Goal: Find contact information: Obtain details needed to contact an individual or organization

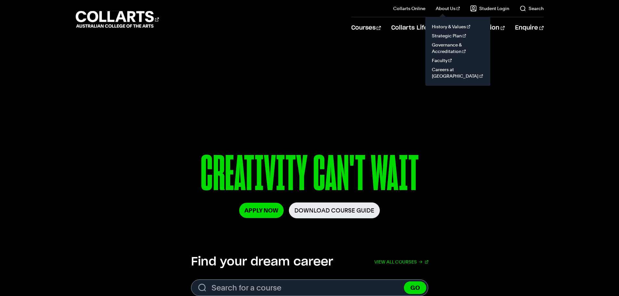
click at [449, 9] on link "About Us" at bounding box center [447, 8] width 24 height 6
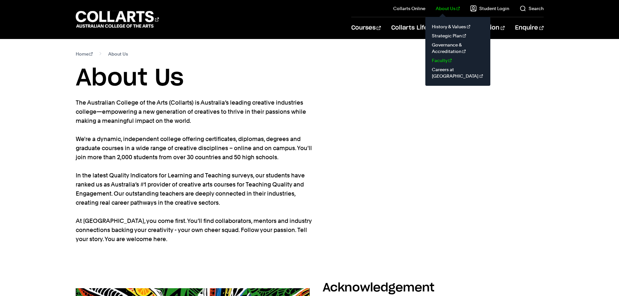
click at [445, 60] on link "Faculty" at bounding box center [457, 60] width 55 height 9
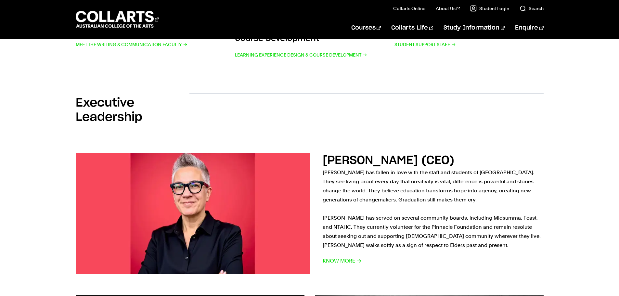
scroll to position [650, 0]
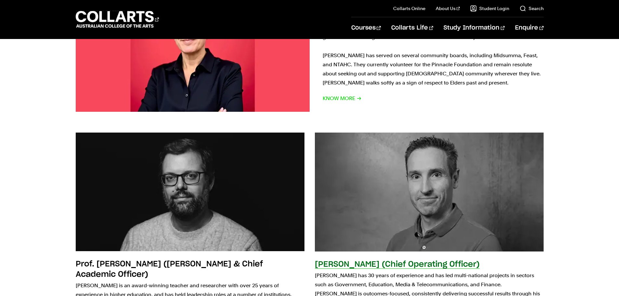
click at [455, 194] on img at bounding box center [428, 192] width 251 height 131
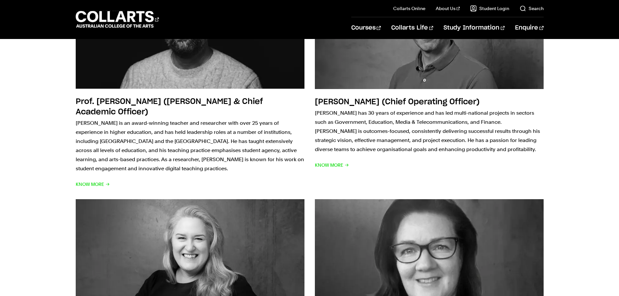
scroll to position [974, 0]
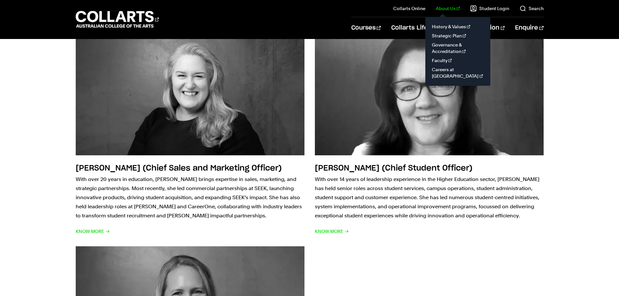
click at [450, 7] on link "About Us" at bounding box center [447, 8] width 24 height 6
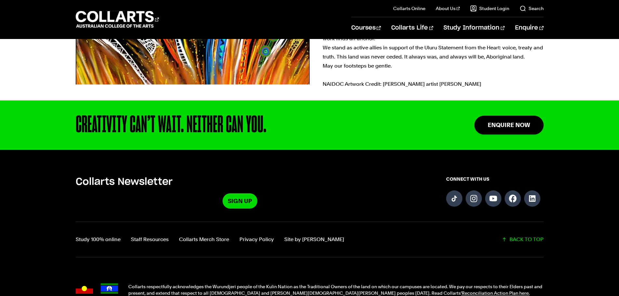
scroll to position [391, 0]
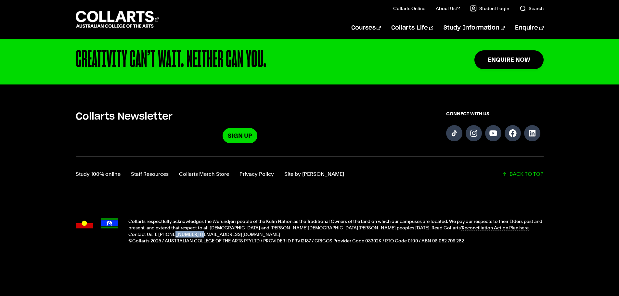
drag, startPoint x: 196, startPoint y: 234, endPoint x: 169, endPoint y: 234, distance: 26.6
click at [169, 234] on p "Contact Us: T: [PHONE_NUMBER] | [EMAIL_ADDRESS][DOMAIN_NAME]" at bounding box center [335, 234] width 415 height 6
drag, startPoint x: 248, startPoint y: 236, endPoint x: 199, endPoint y: 236, distance: 49.4
click at [199, 236] on p "Contact Us: T: [PHONE_NUMBER] | [EMAIL_ADDRESS][DOMAIN_NAME]" at bounding box center [335, 234] width 415 height 6
copy p "[EMAIL_ADDRESS][DOMAIN_NAME]"
